Goal: Complete application form: Complete application form

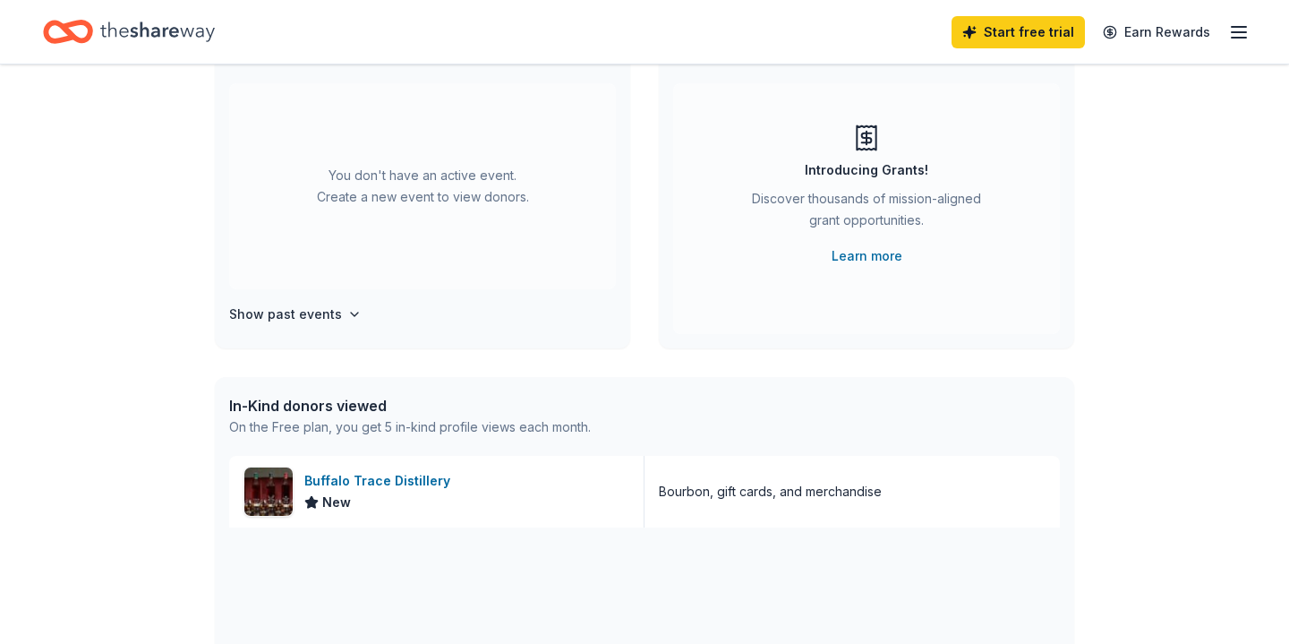
scroll to position [174, 0]
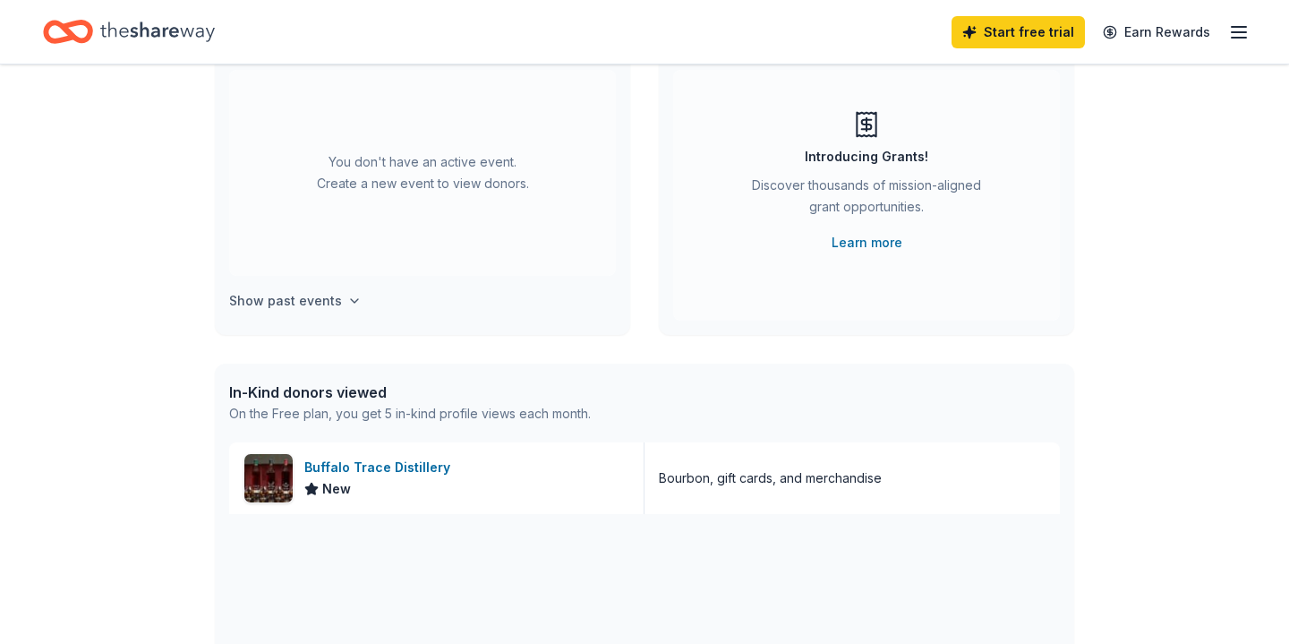
click at [347, 302] on icon "button" at bounding box center [354, 301] width 14 height 14
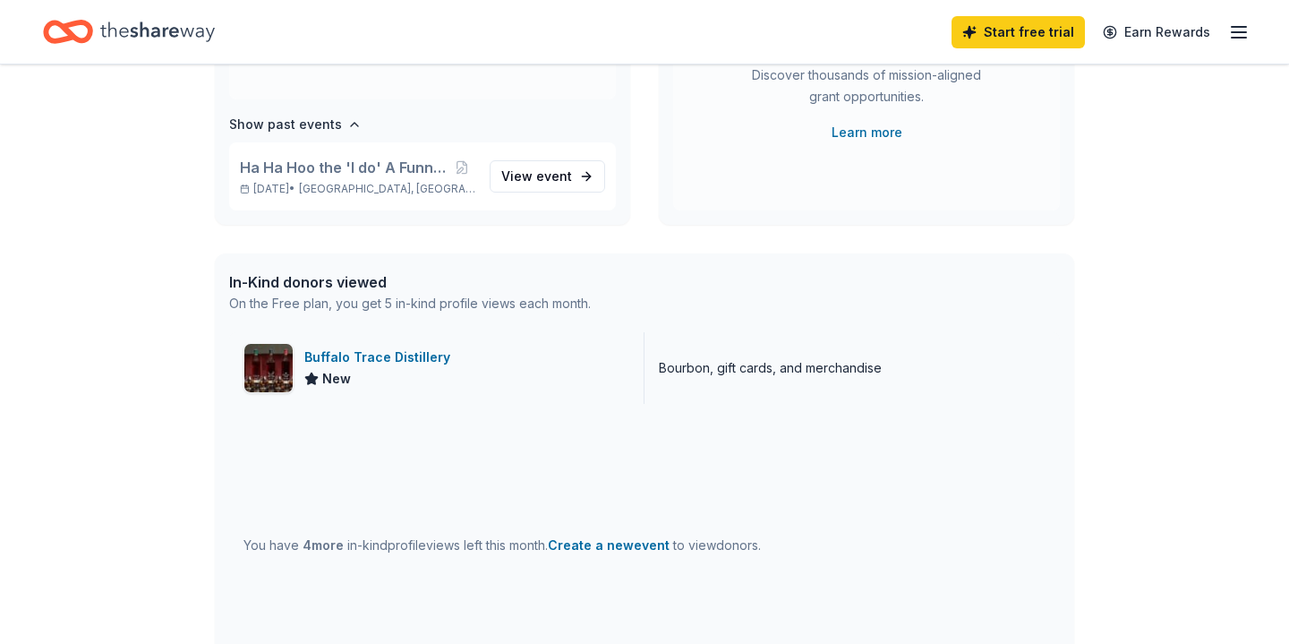
scroll to position [302, 0]
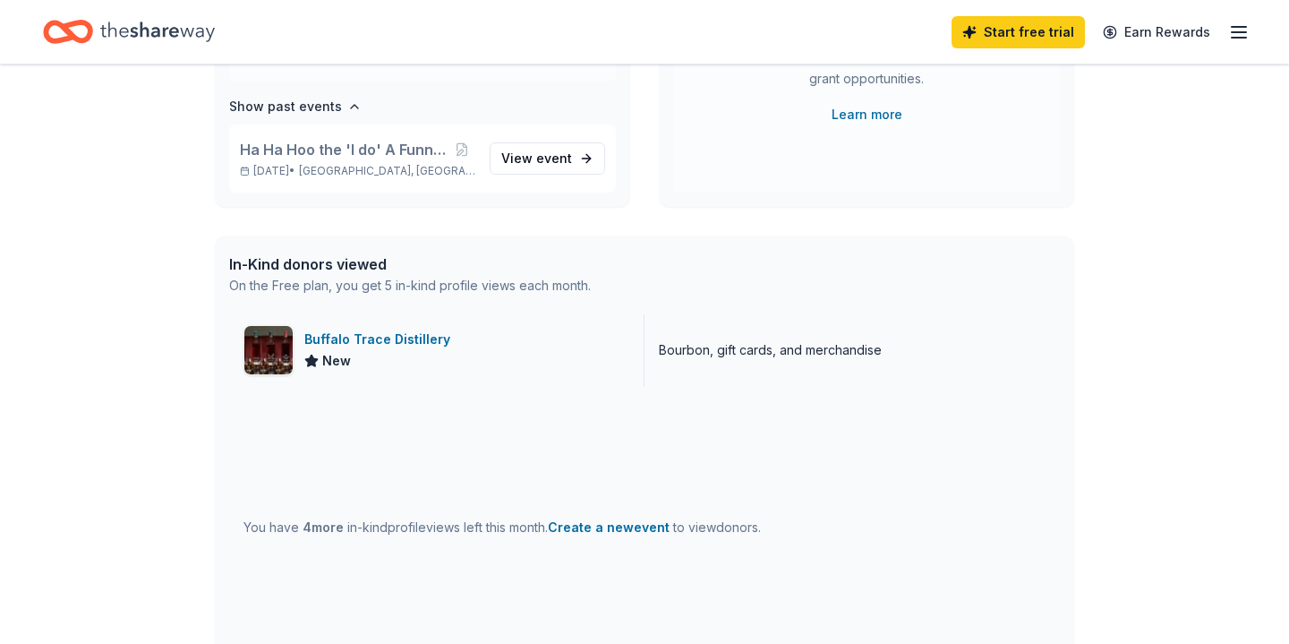
click at [407, 341] on div "Buffalo Trace Distillery" at bounding box center [380, 339] width 153 height 21
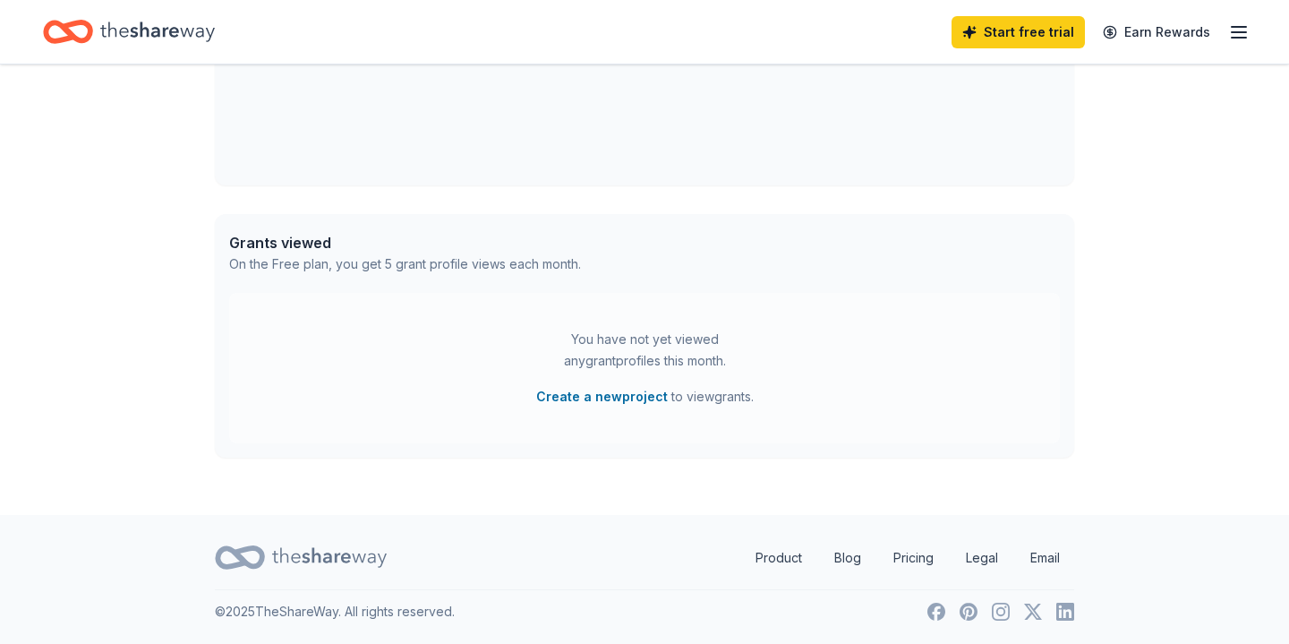
scroll to position [800, 0]
click at [571, 398] on button "Create a new project" at bounding box center [602, 396] width 132 height 21
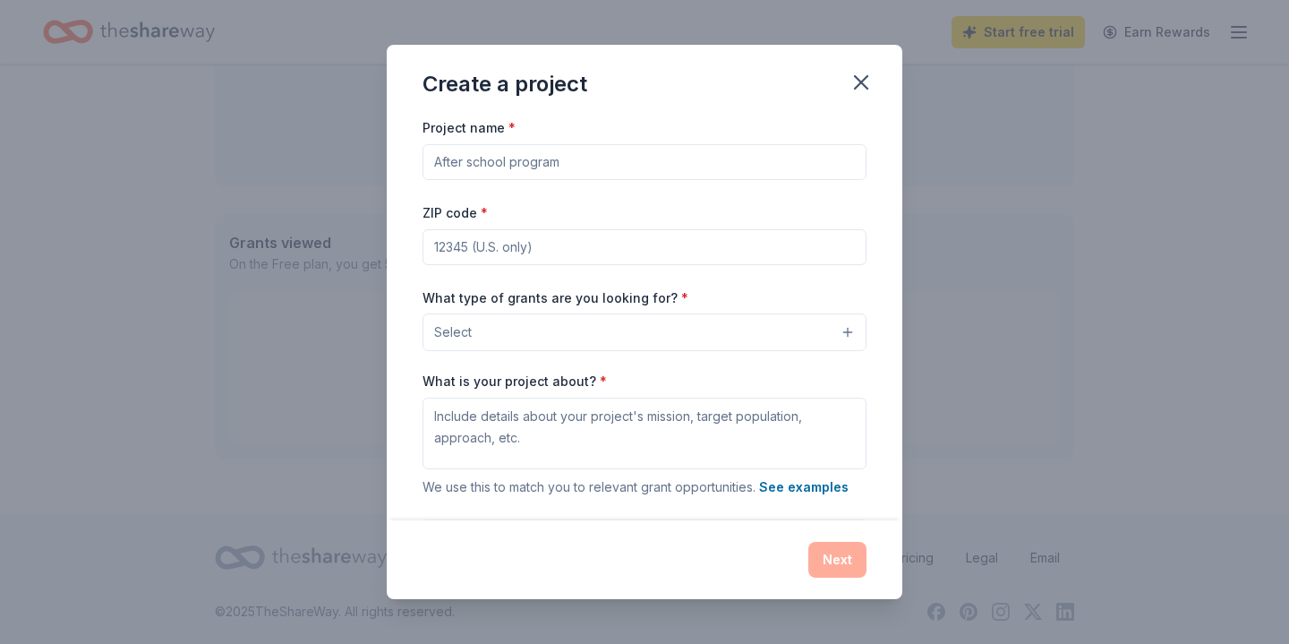
click at [996, 409] on div "Create a project Project name * ZIP code * What type of grants are you looking …" at bounding box center [644, 322] width 1289 height 644
click at [572, 163] on input "Project name *" at bounding box center [645, 162] width 444 height 36
type input "K"
type input "10th Anniversary Keepsake Album"
click at [525, 249] on input "ZIP code *" at bounding box center [645, 247] width 444 height 36
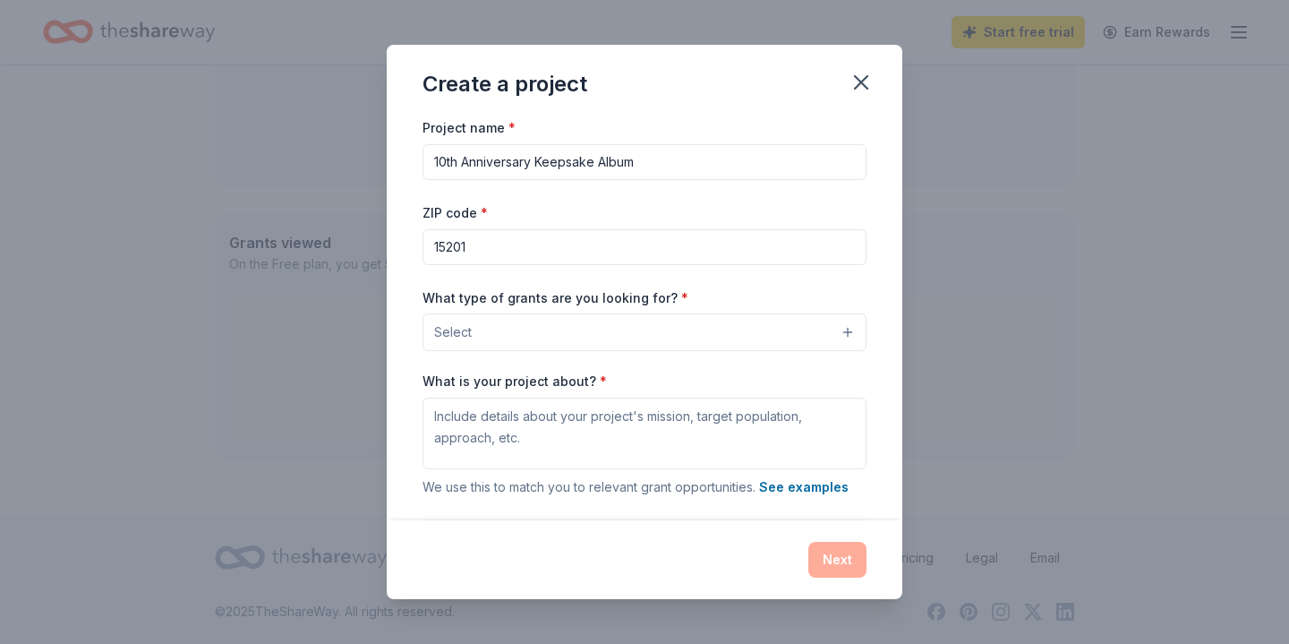
type input "15201"
click at [538, 333] on button "Select" at bounding box center [645, 332] width 444 height 38
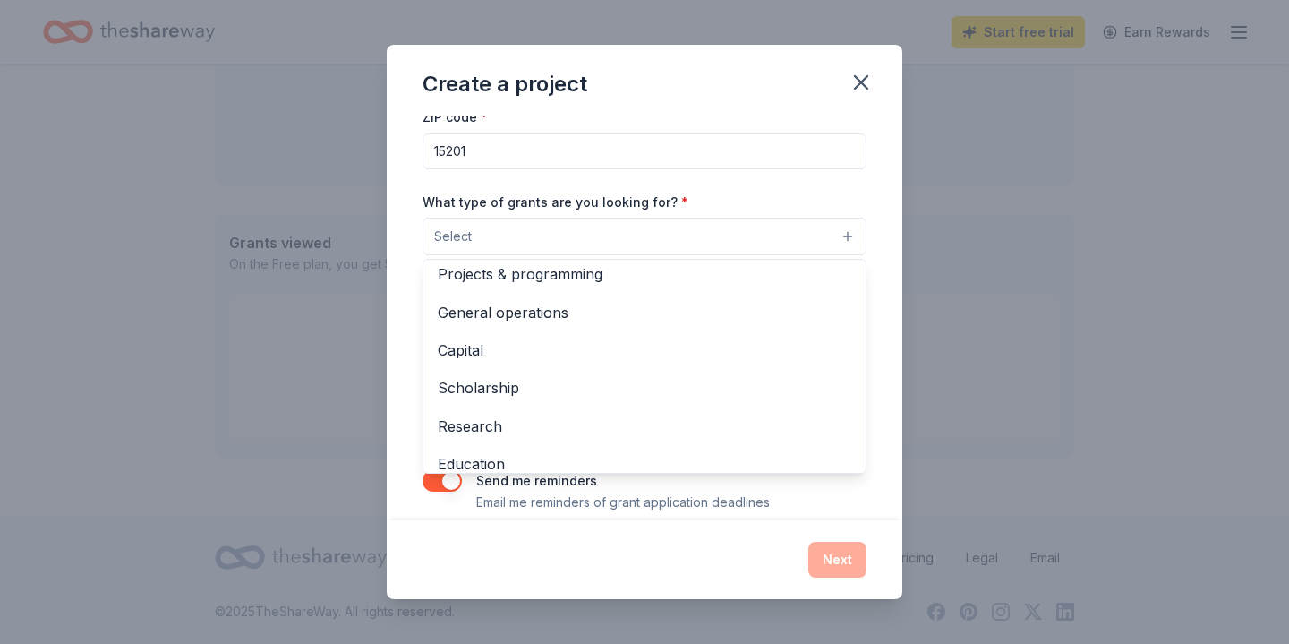
scroll to position [0, 0]
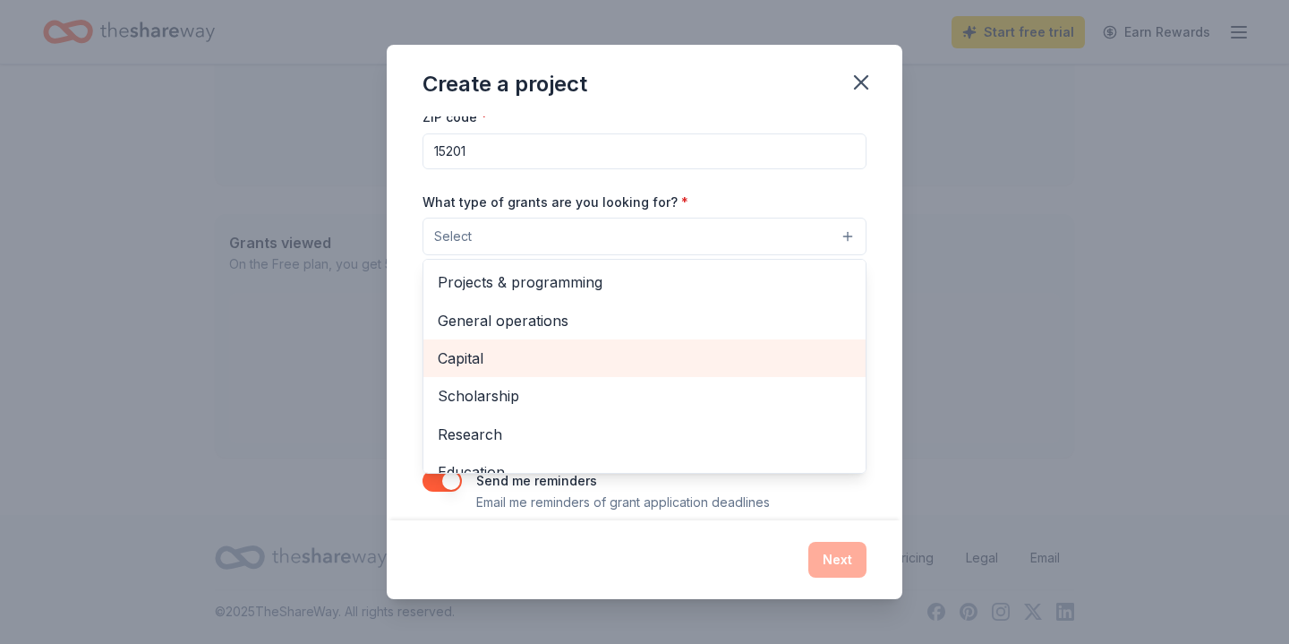
click at [479, 357] on span "Capital" at bounding box center [645, 357] width 414 height 23
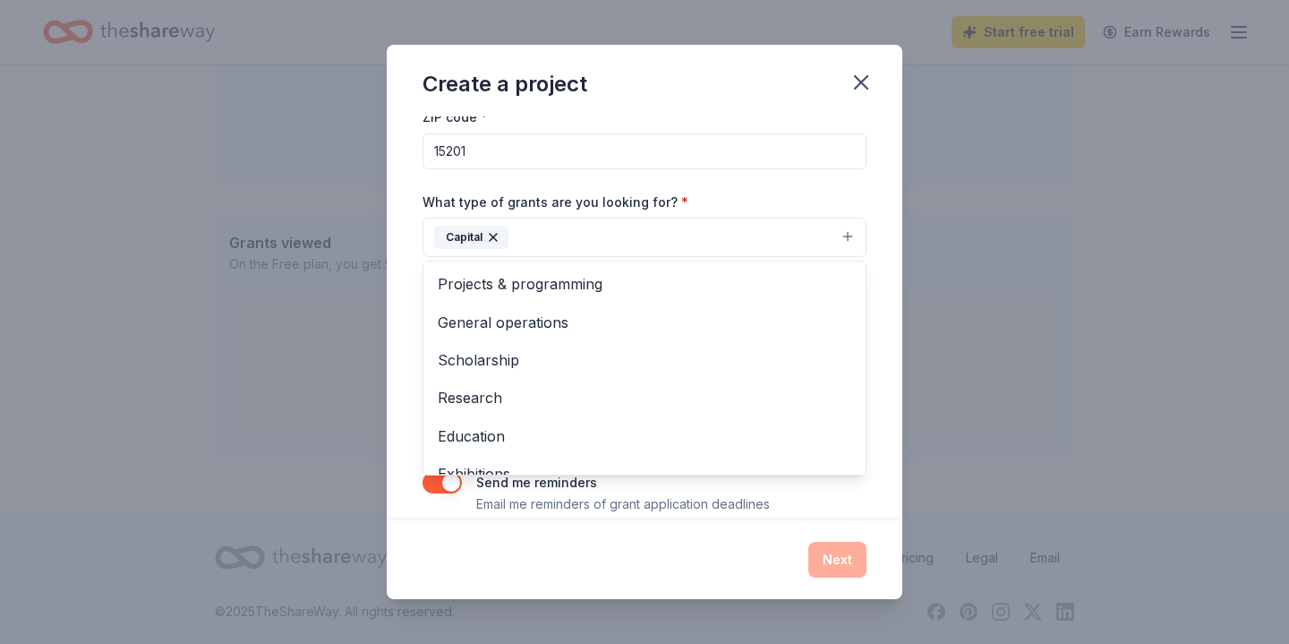
click at [878, 491] on div "Project name * 10th Anniversary Keepsake Album ZIP code * 15201 What type of gr…" at bounding box center [645, 317] width 516 height 403
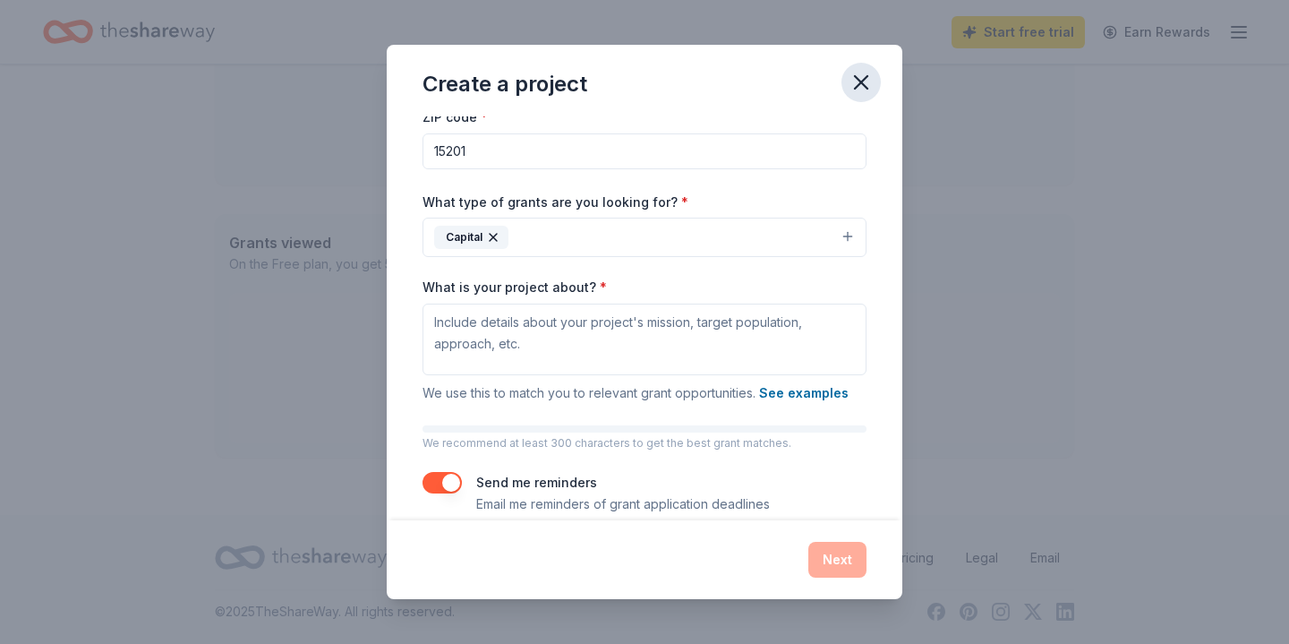
click at [858, 84] on icon "button" at bounding box center [861, 82] width 25 height 25
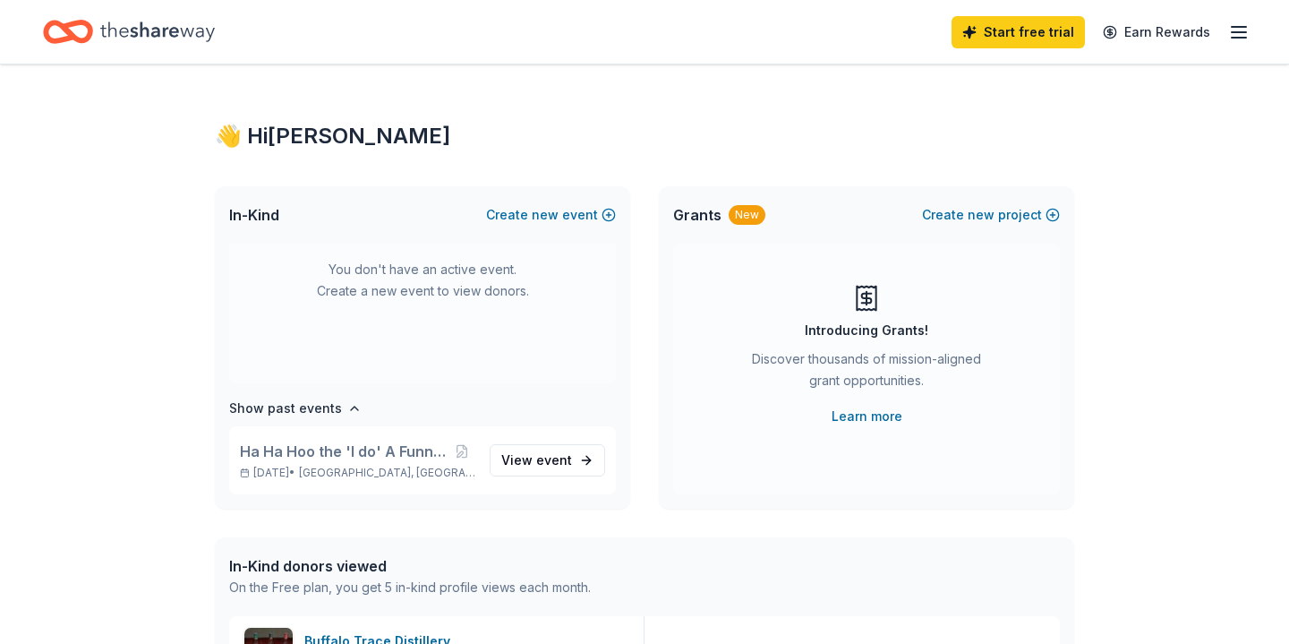
scroll to position [92, 0]
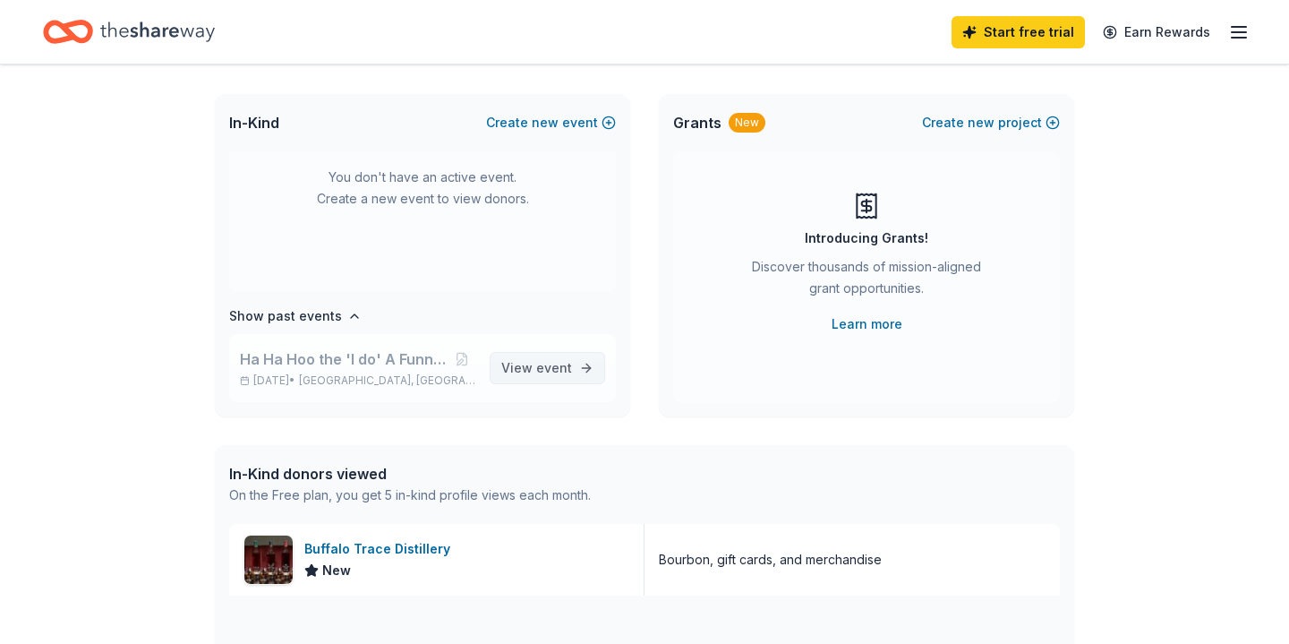
click at [558, 374] on span "event" at bounding box center [554, 367] width 36 height 15
